Goal: Transaction & Acquisition: Purchase product/service

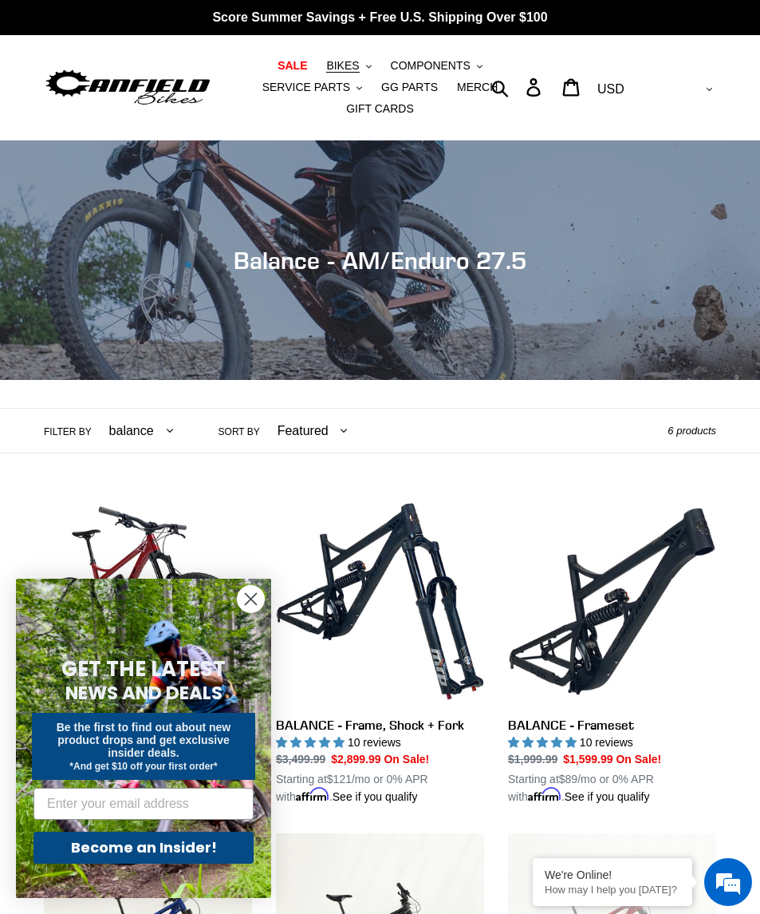
click at [318, 60] on button "BIKES .cls-1{fill:#231f20}" at bounding box center [348, 66] width 61 height 22
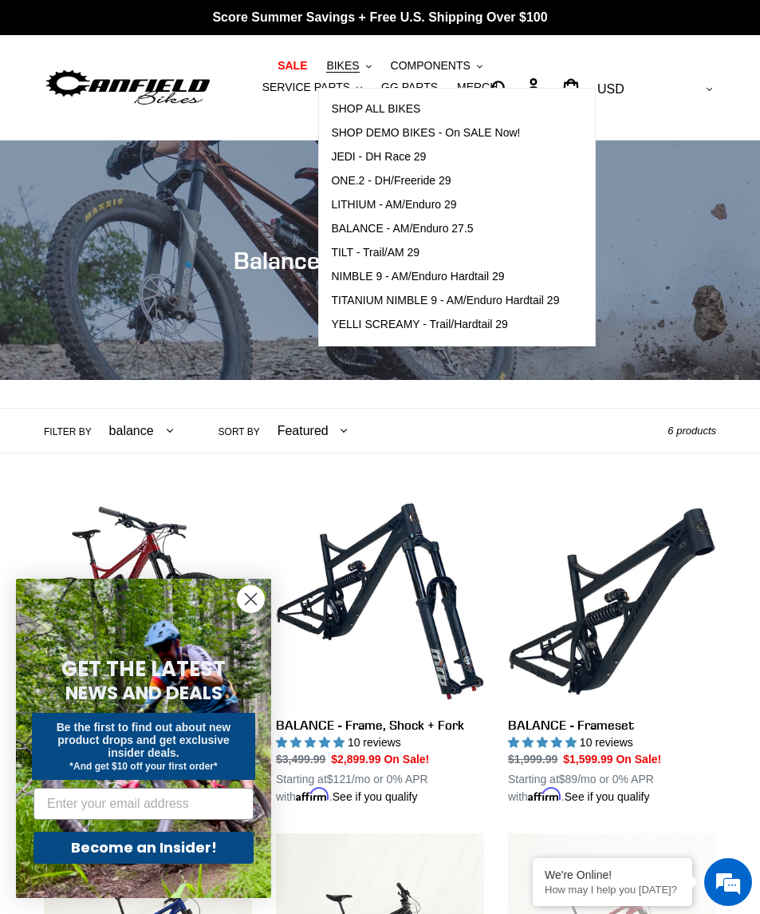
click at [332, 254] on span "TILT - Trail/AM 29" at bounding box center [375, 253] width 89 height 14
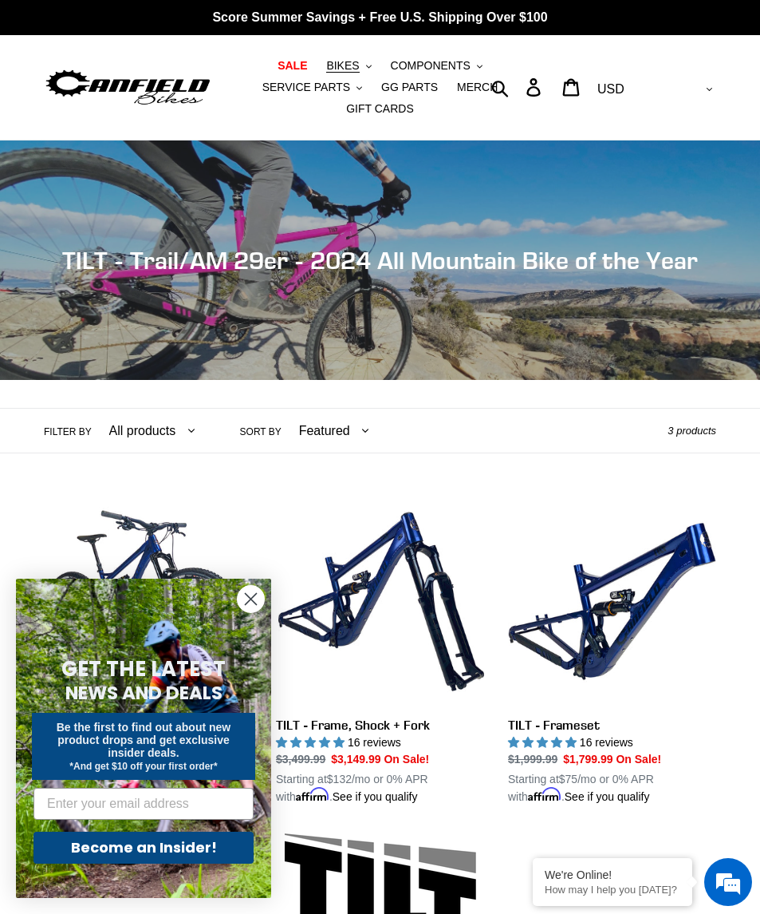
click at [257, 590] on circle "Close dialog" at bounding box center [251, 599] width 26 height 26
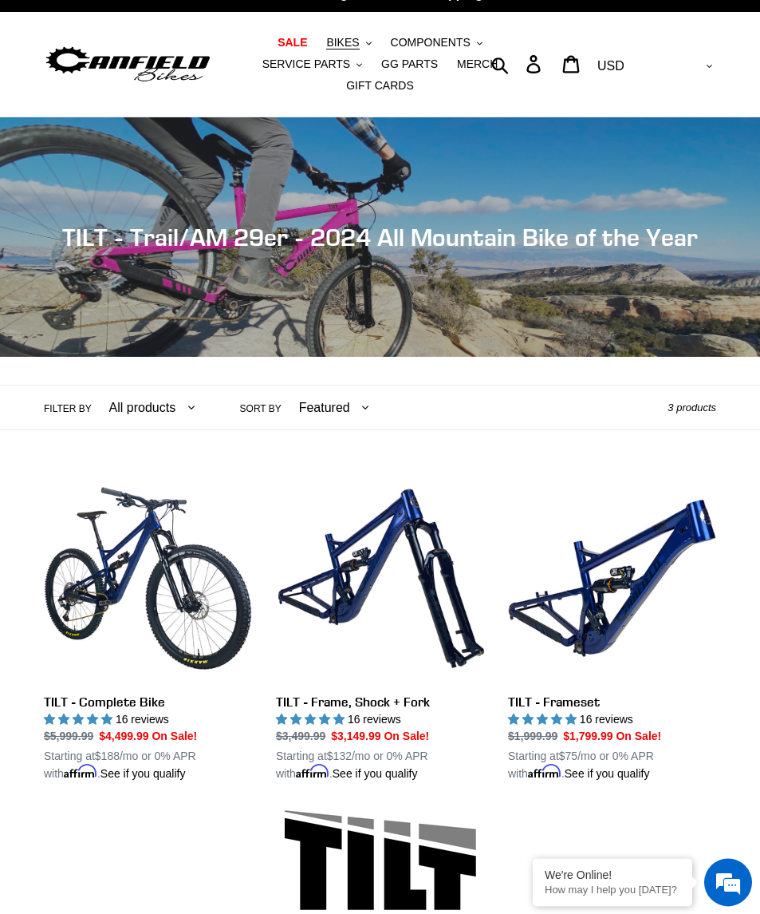
scroll to position [22, 0]
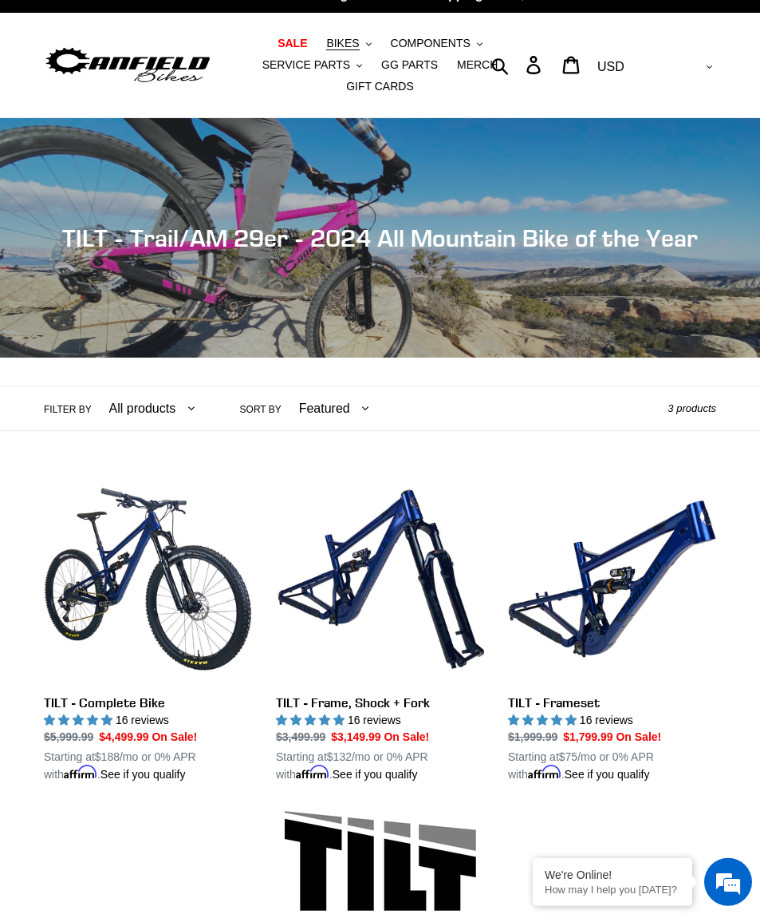
click at [278, 49] on span "SALE" at bounding box center [293, 44] width 30 height 14
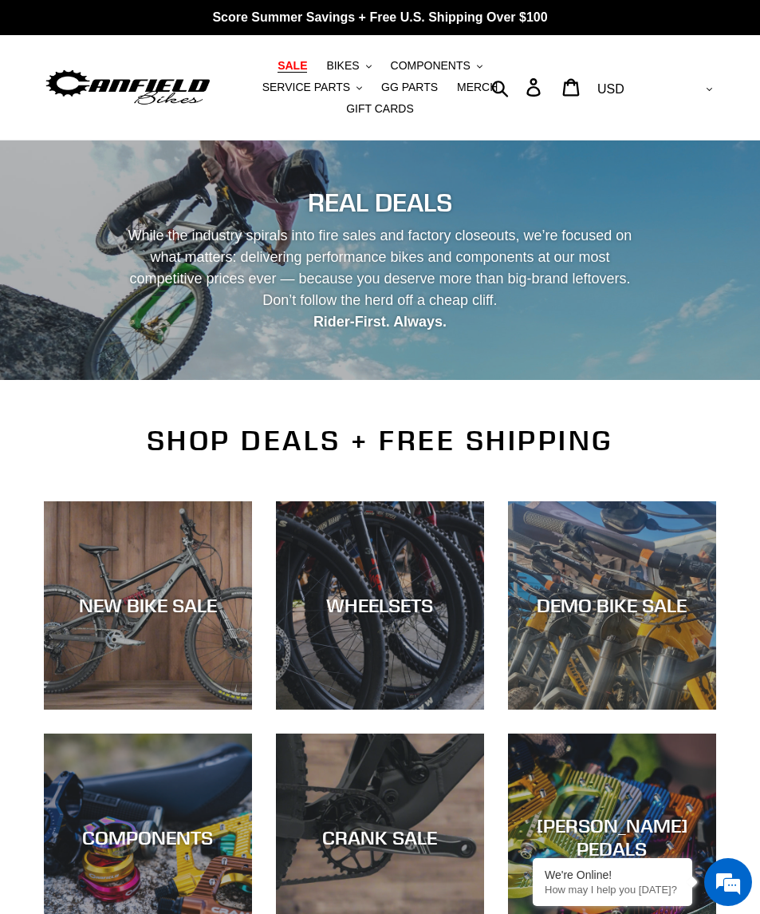
click at [596, 709] on div "DEMO BIKE SALE" at bounding box center [612, 709] width 208 height 0
